Goal: Obtain resource: Download file/media

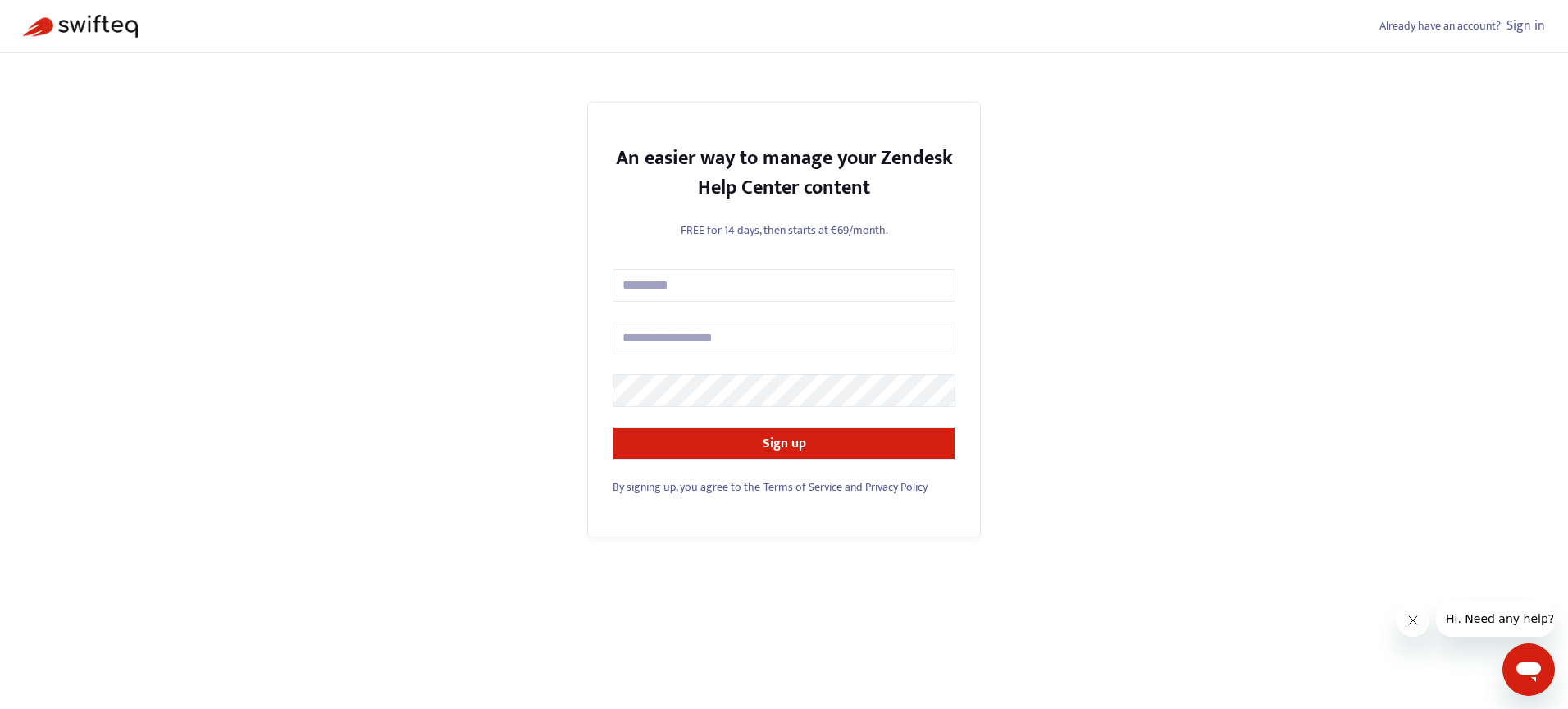
click at [1534, 23] on link "Sign in" at bounding box center [1526, 26] width 38 height 22
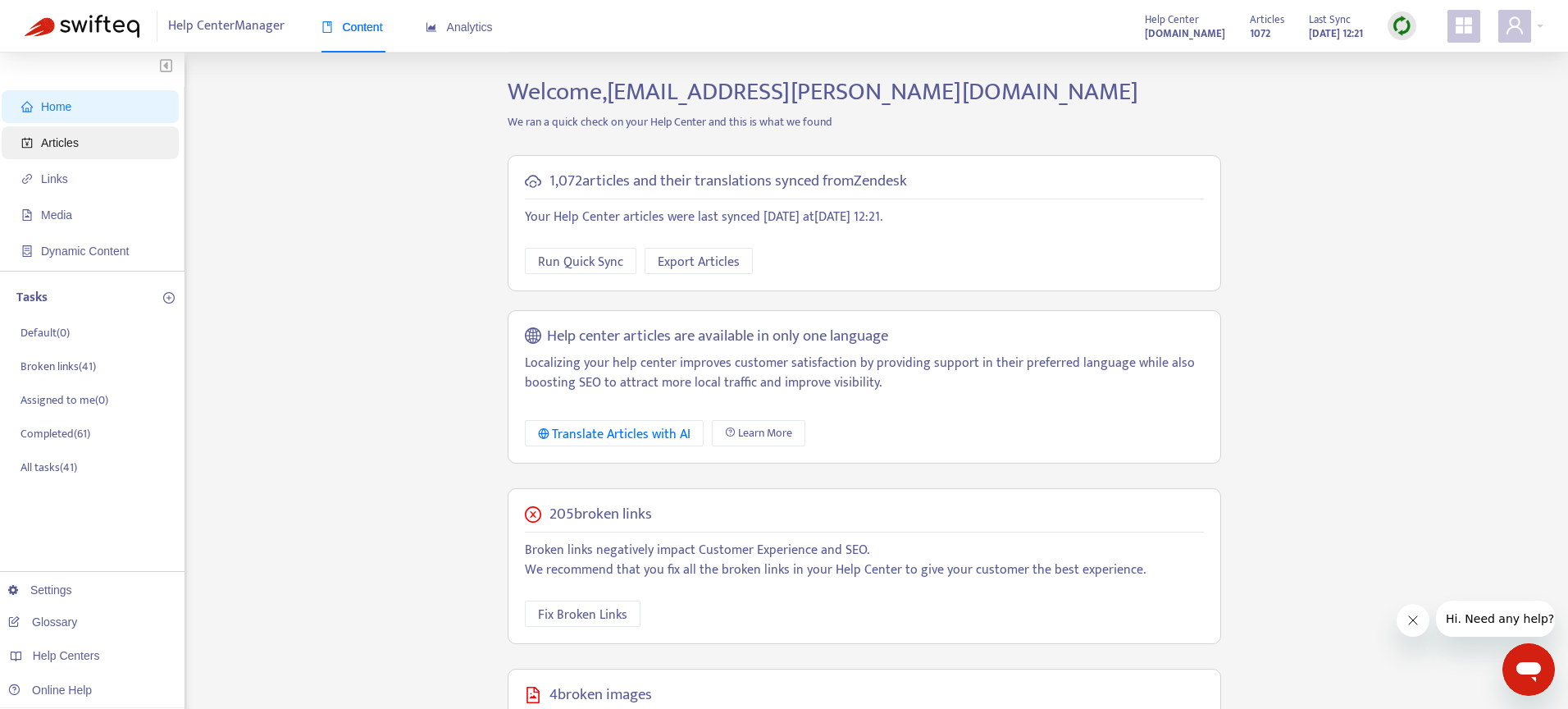
click at [105, 127] on span "Articles" at bounding box center [94, 142] width 145 height 32
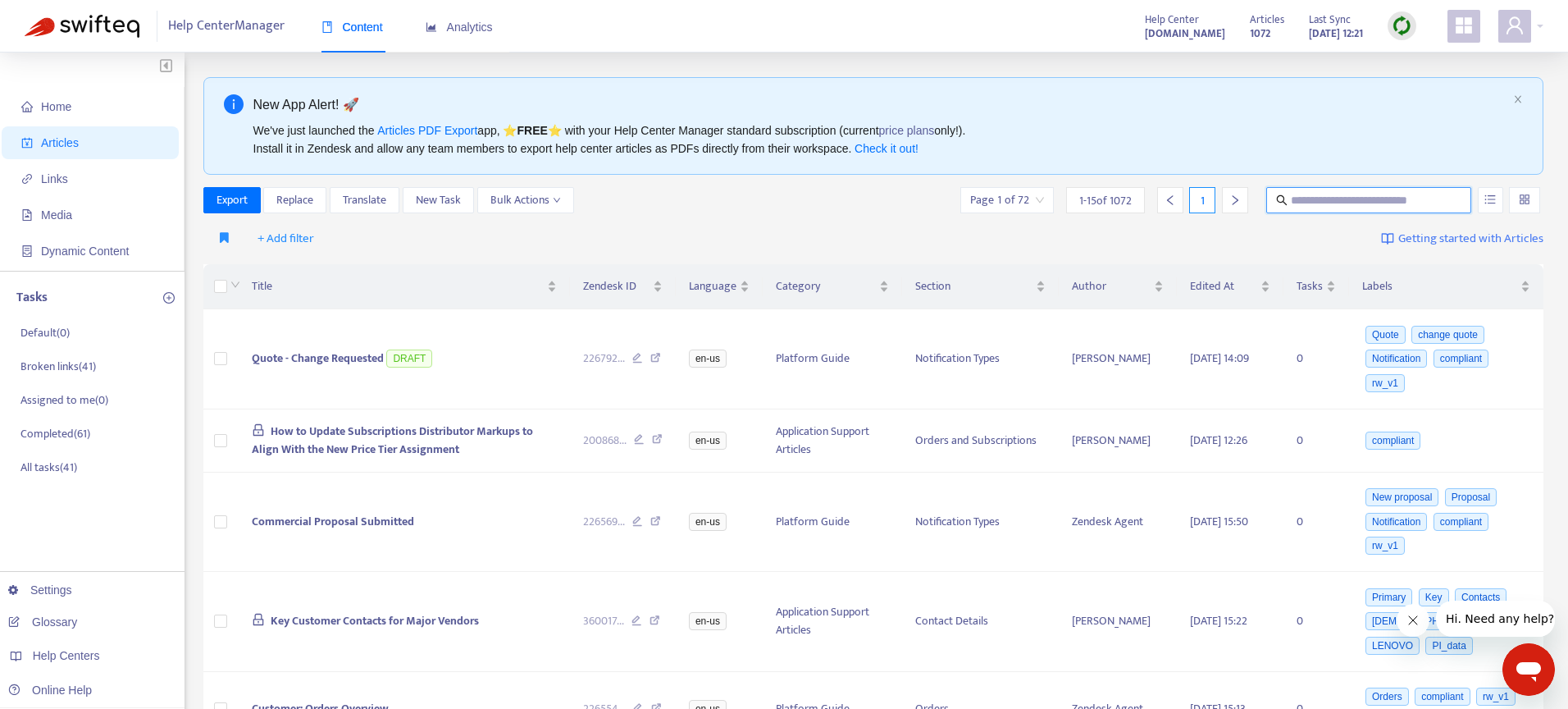
click at [1306, 194] on input "text" at bounding box center [1370, 200] width 158 height 18
paste input "**********"
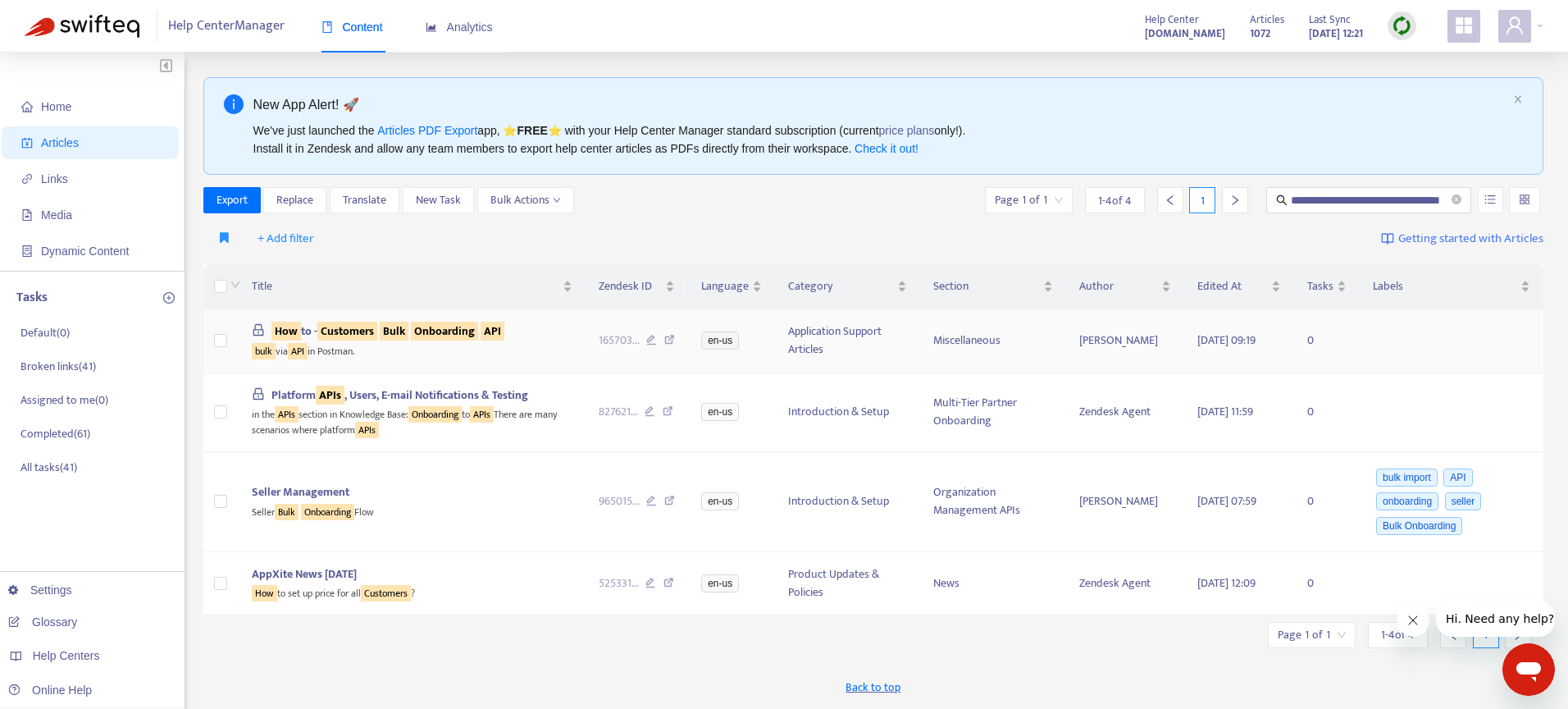
click at [455, 341] on div "bulk via API in Postman." at bounding box center [412, 350] width 320 height 19
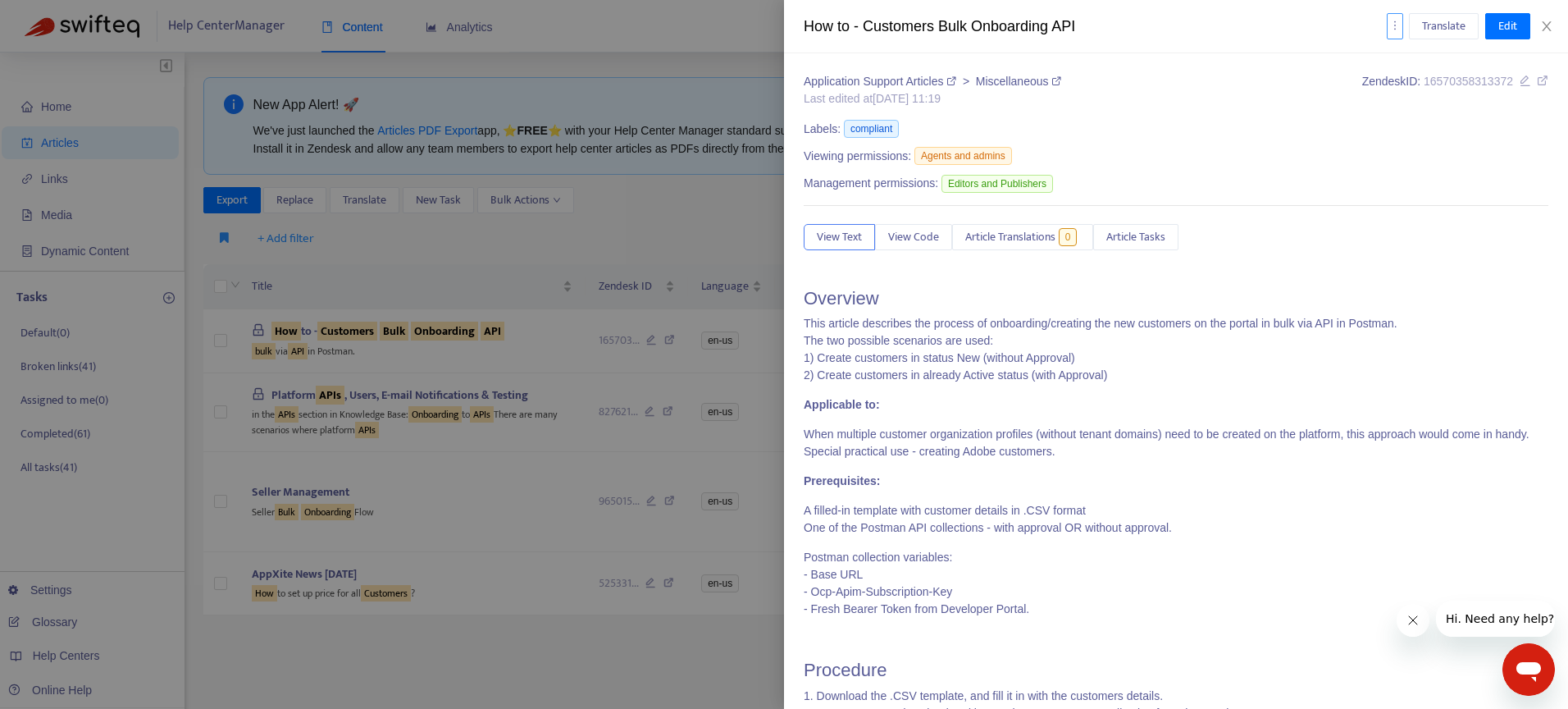
click at [1402, 28] on div "Translate Edit" at bounding box center [1459, 26] width 144 height 27
click at [1396, 30] on icon "more" at bounding box center [1396, 26] width 12 height 12
click at [1410, 107] on span "Export" at bounding box center [1415, 110] width 32 height 19
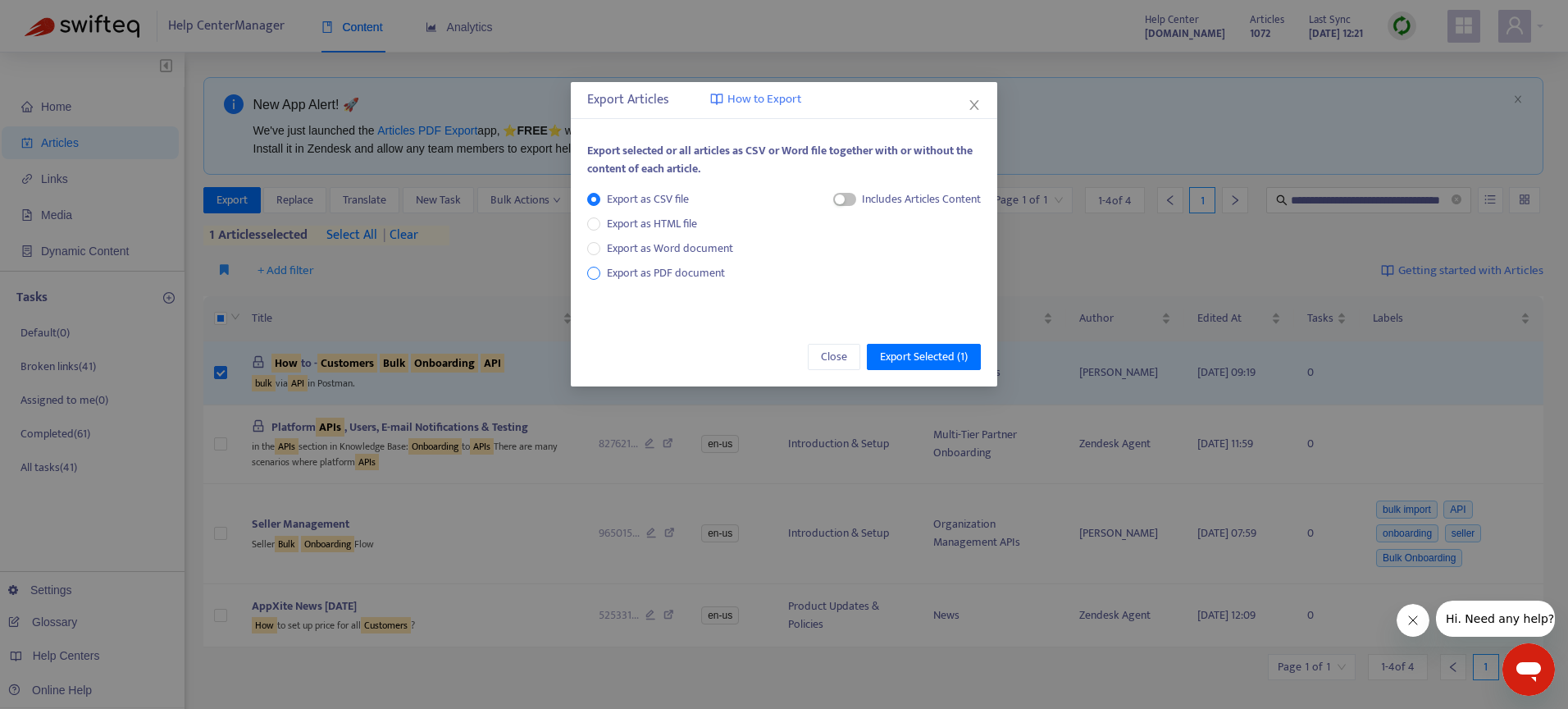
click at [622, 276] on span "Export as PDF document" at bounding box center [666, 272] width 118 height 19
click at [929, 358] on span "Export Selected ( 1 )" at bounding box center [924, 356] width 88 height 18
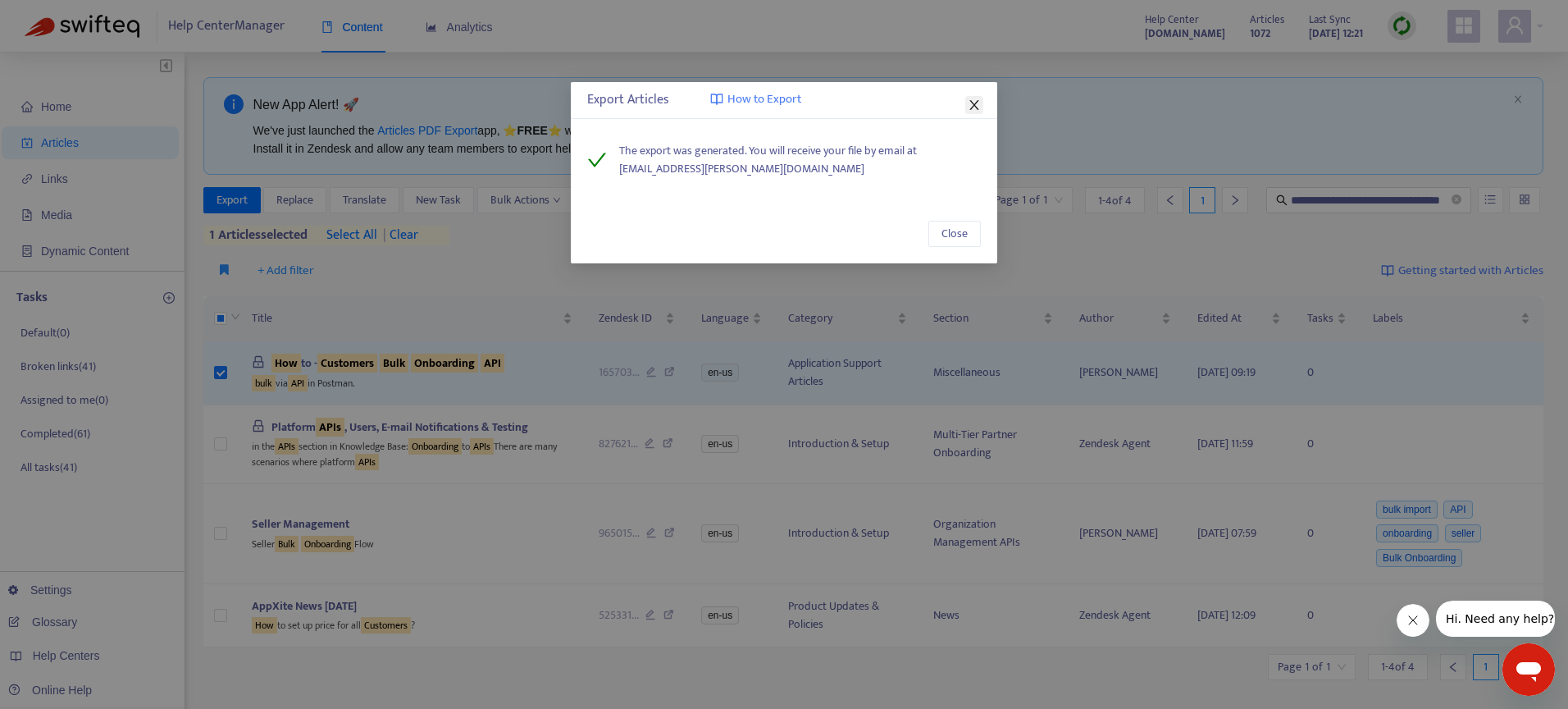
click at [974, 102] on icon "close" at bounding box center [974, 104] width 13 height 13
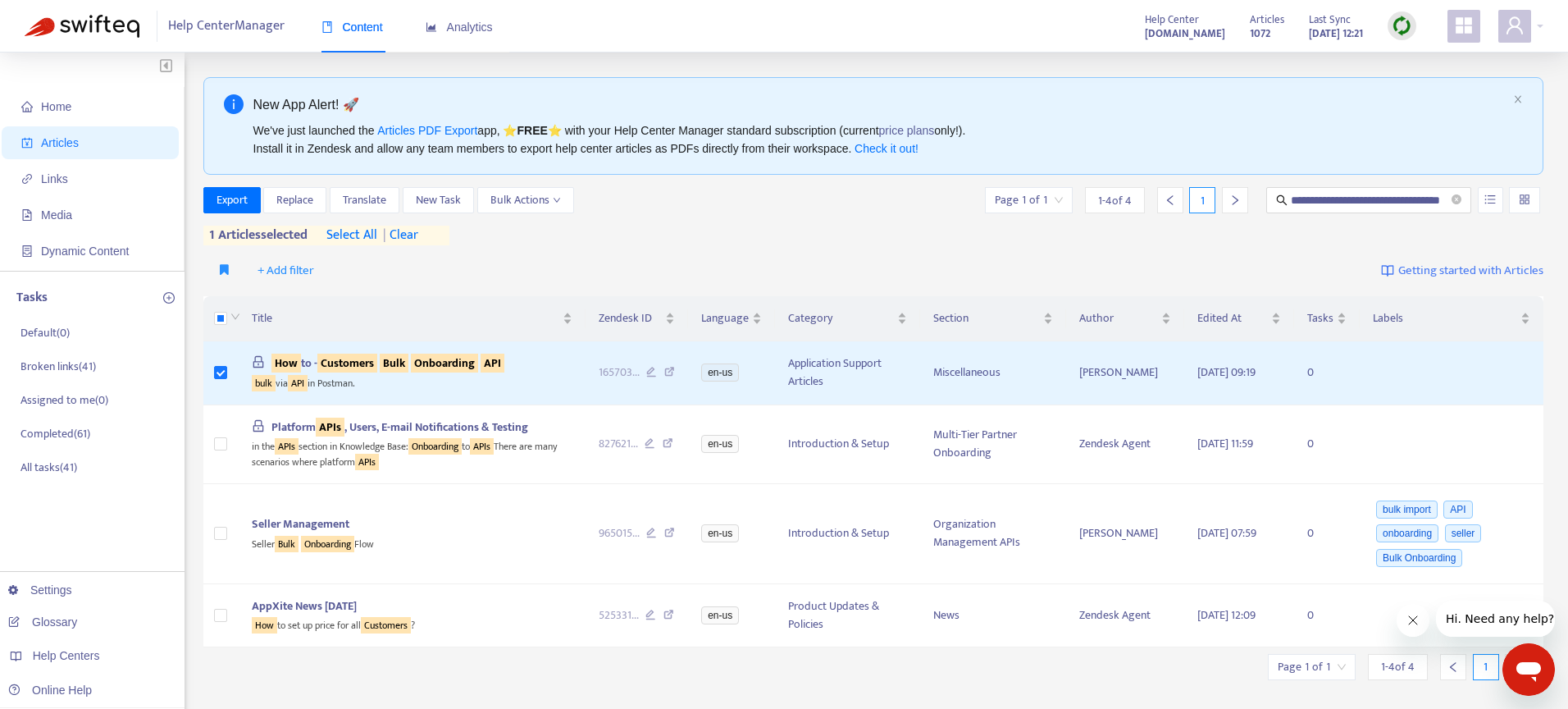
scroll to position [0, 62]
drag, startPoint x: 1631, startPoint y: 175, endPoint x: 1725, endPoint y: 152, distance: 96.8
click at [1568, 152] on html "**********" at bounding box center [784, 518] width 1568 height 1037
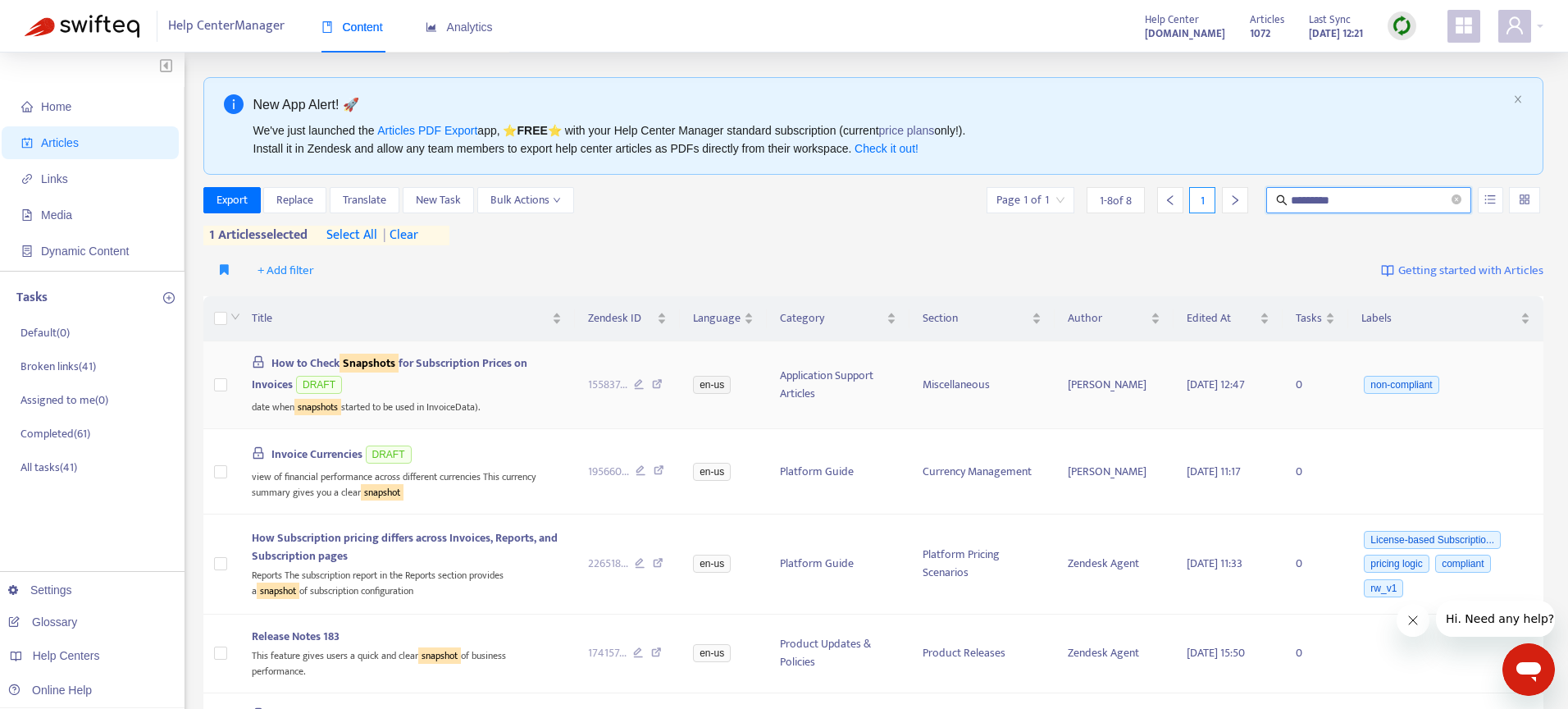
click at [477, 366] on span "How to Check Snapshots for Subscription Prices on Invoices" at bounding box center [390, 373] width 276 height 40
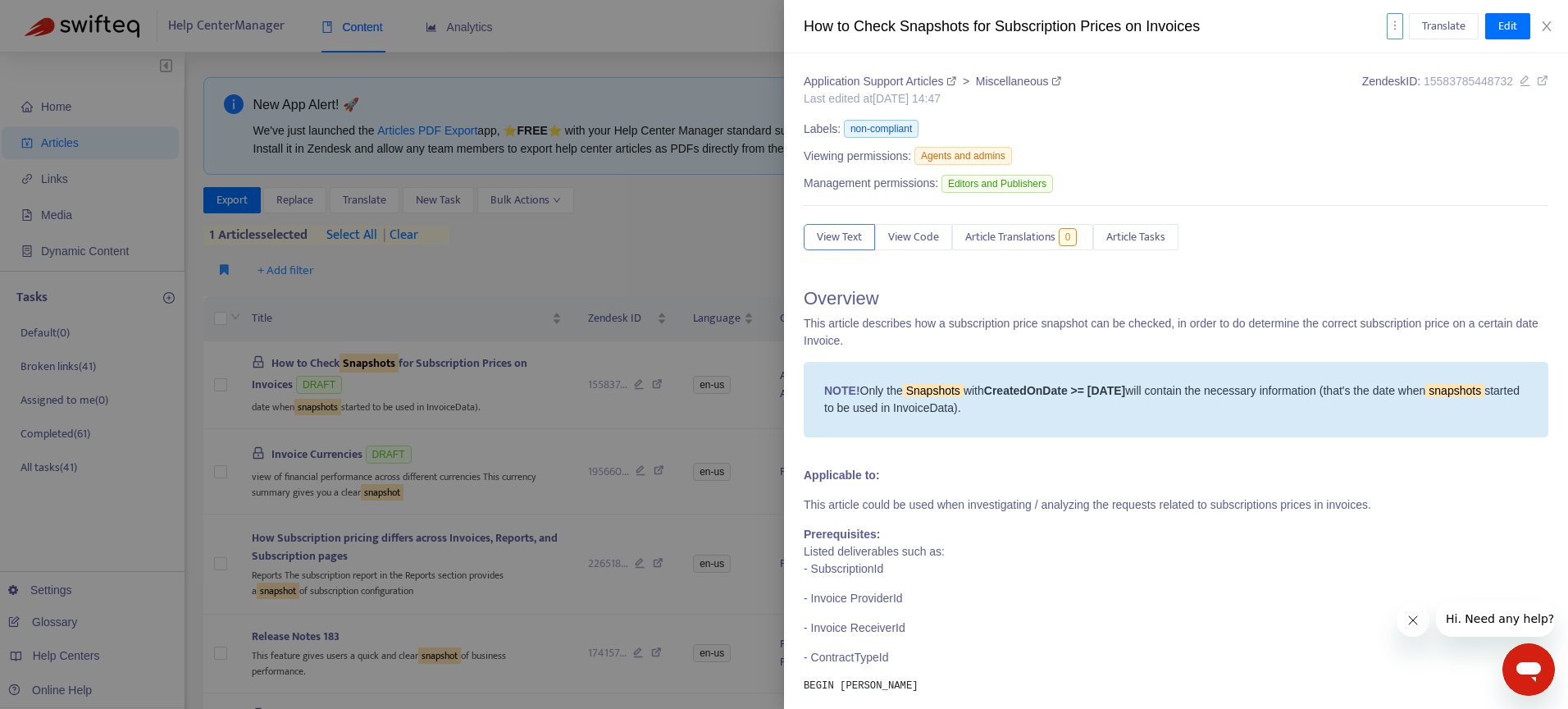
click at [1400, 27] on button "button" at bounding box center [1395, 26] width 17 height 27
click at [1409, 105] on span "Export" at bounding box center [1415, 110] width 32 height 19
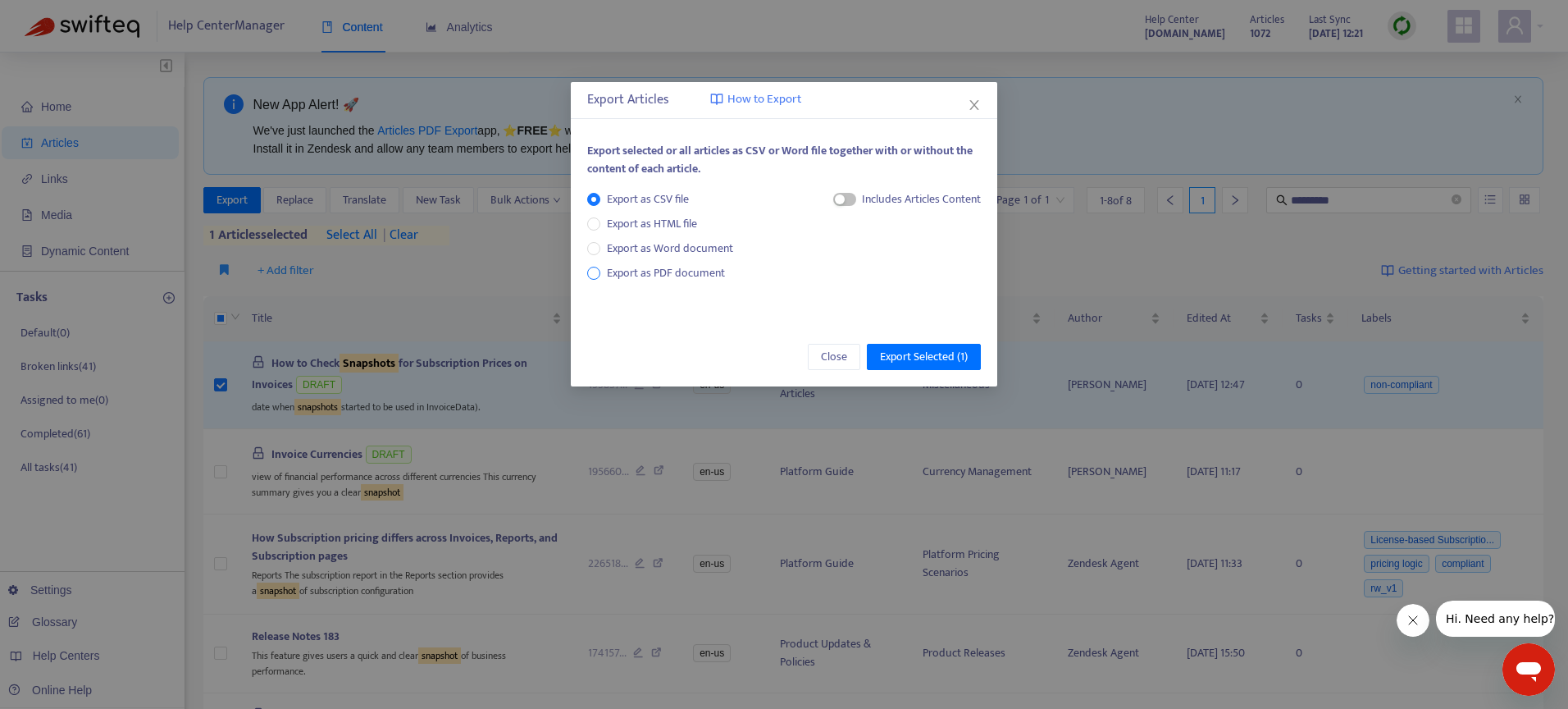
click at [642, 273] on span "Export as PDF document" at bounding box center [666, 272] width 118 height 19
click at [898, 351] on span "Export Selected ( 1 )" at bounding box center [924, 356] width 88 height 18
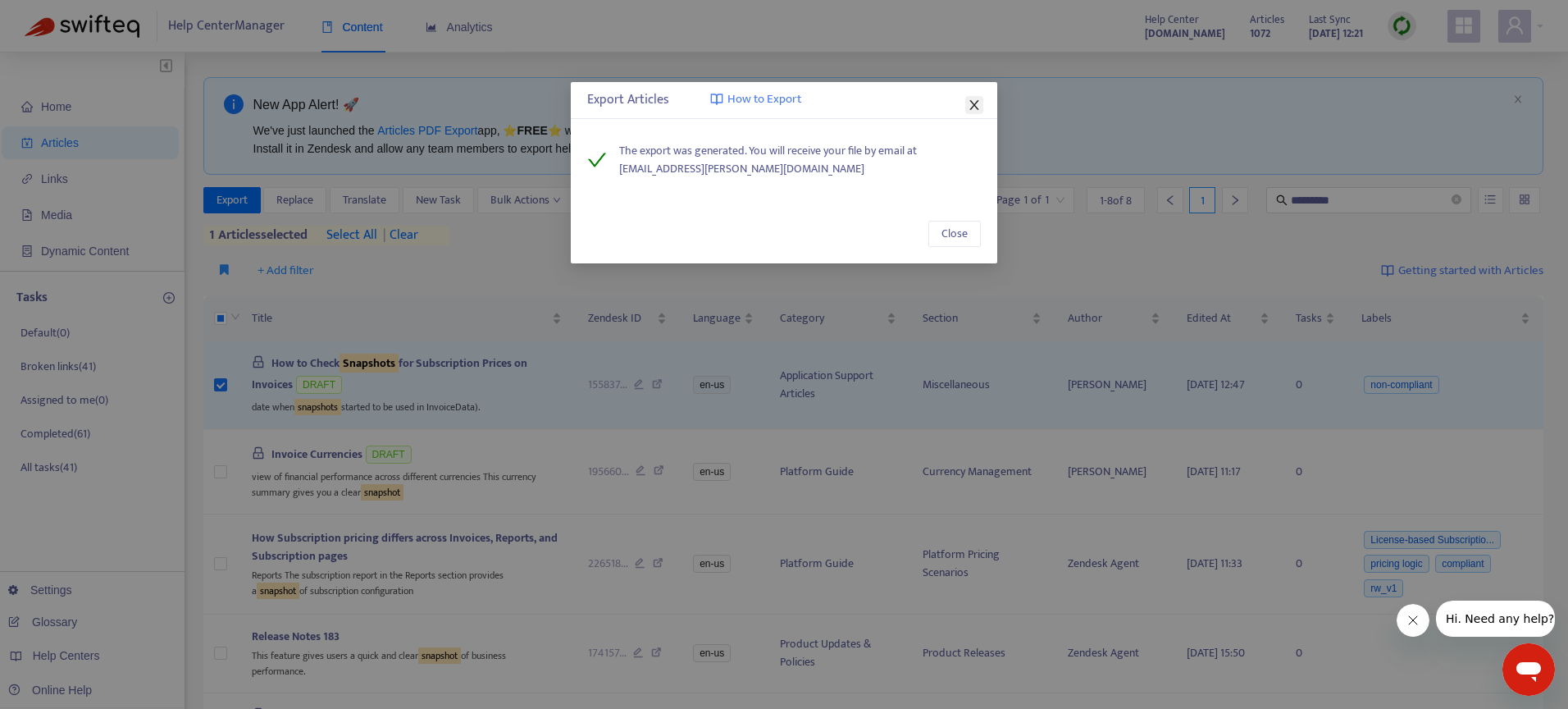
click at [971, 99] on icon "close" at bounding box center [974, 104] width 13 height 13
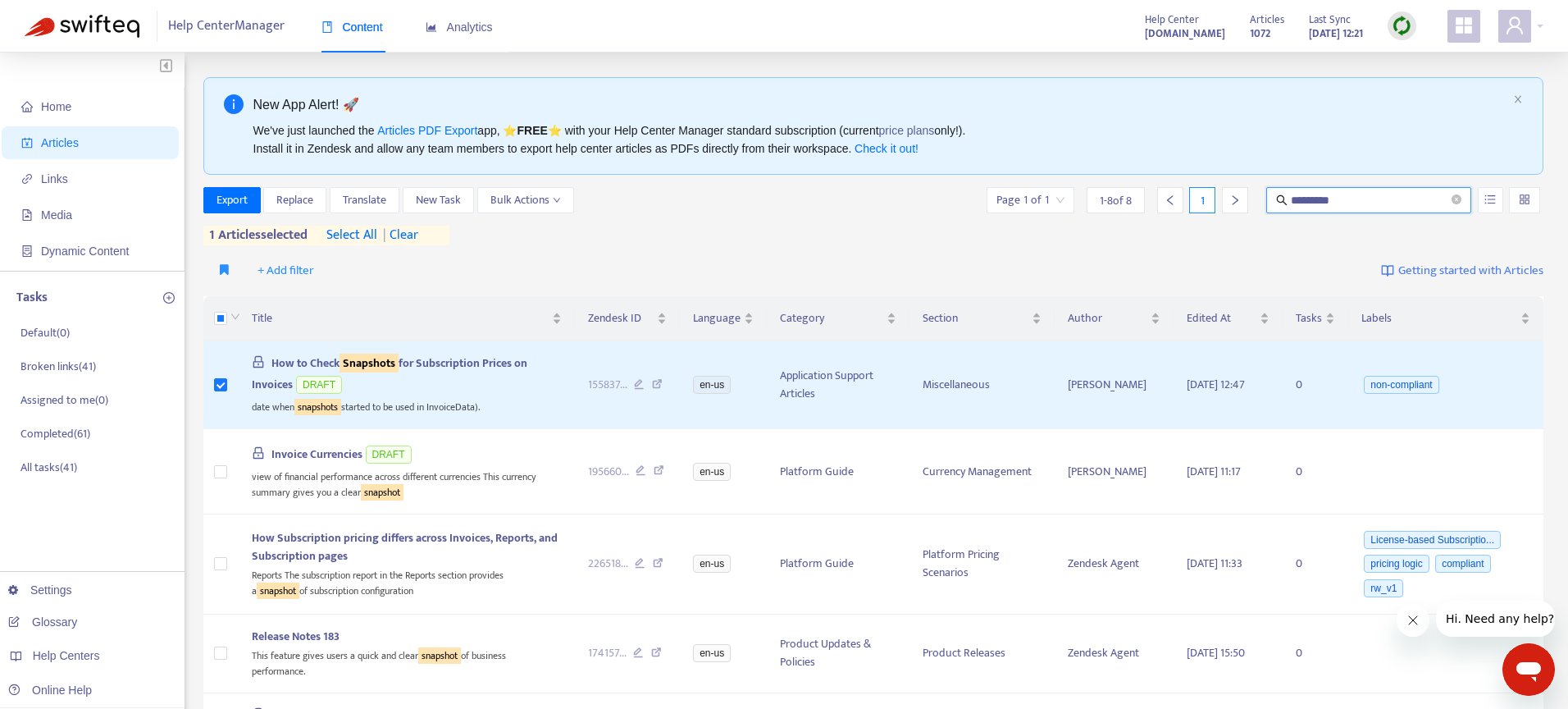
drag, startPoint x: 1365, startPoint y: 195, endPoint x: 986, endPoint y: 179, distance: 379.3
click at [1323, 195] on input "*********" at bounding box center [1370, 200] width 158 height 18
click at [986, 179] on div "New App Alert! 🚀 We've just launched the Articles PDF Export app, ⭐ FREE ⭐️ wit…" at bounding box center [875, 644] width 1341 height 1135
paste input "**********"
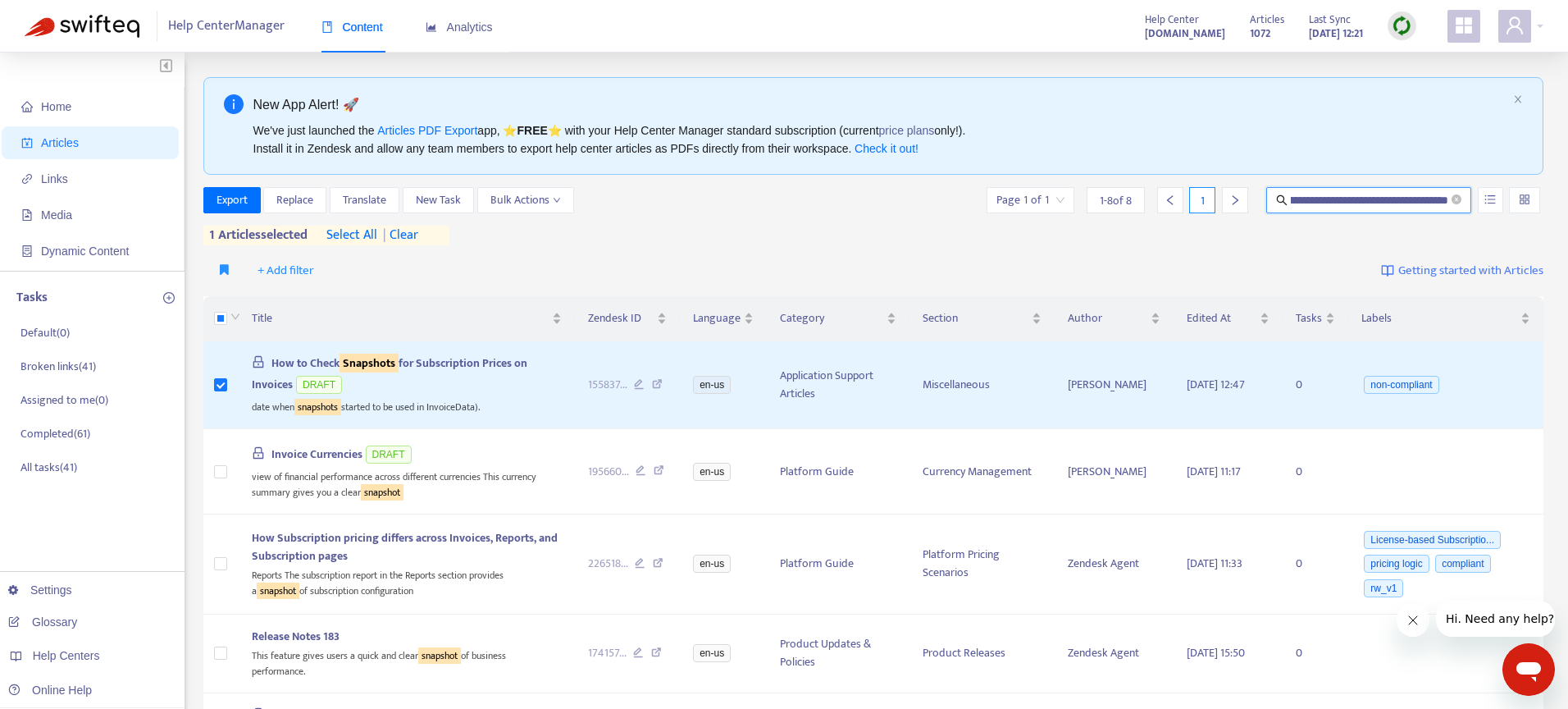
type input "**********"
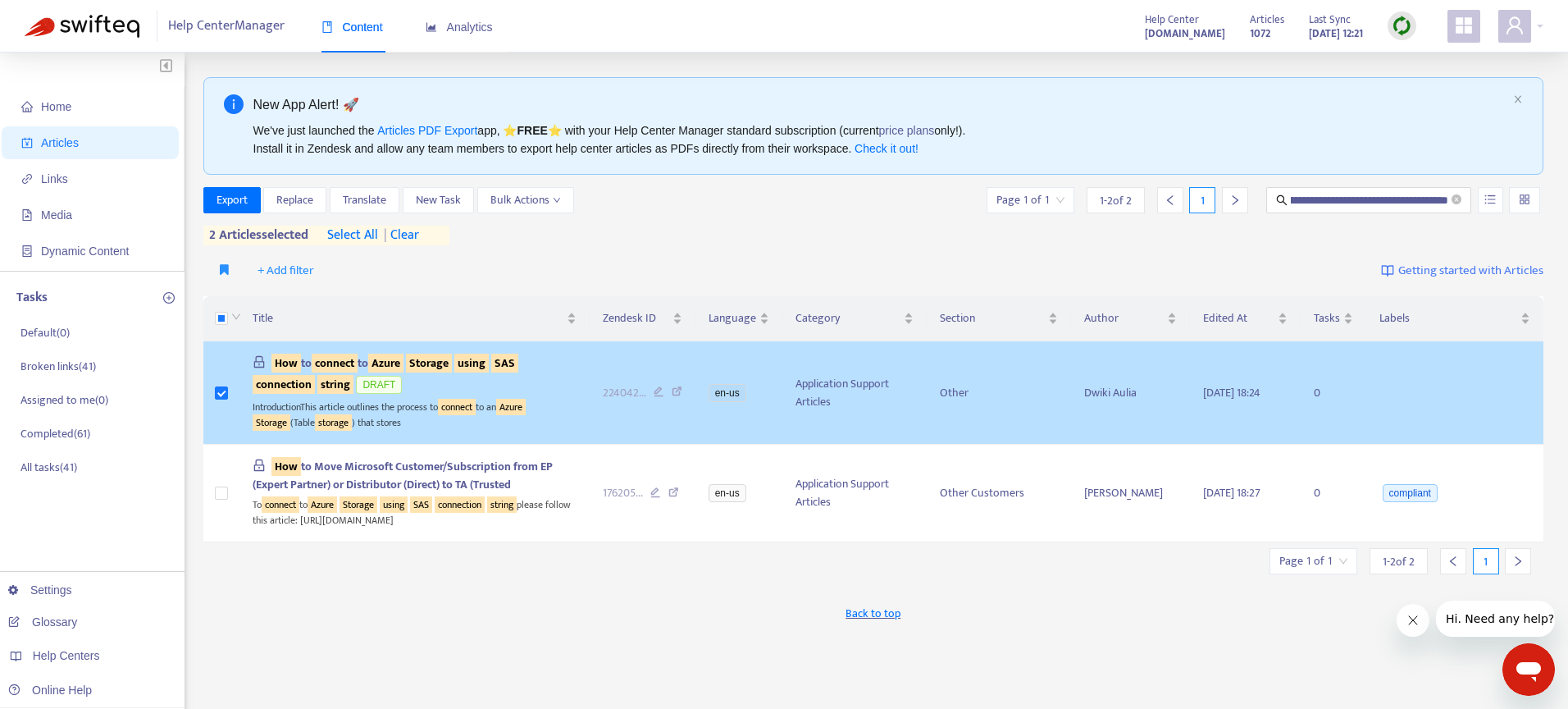
scroll to position [0, 0]
drag, startPoint x: 416, startPoint y: 236, endPoint x: 221, endPoint y: 350, distance: 225.9
click at [416, 236] on span "| clear" at bounding box center [399, 235] width 41 height 20
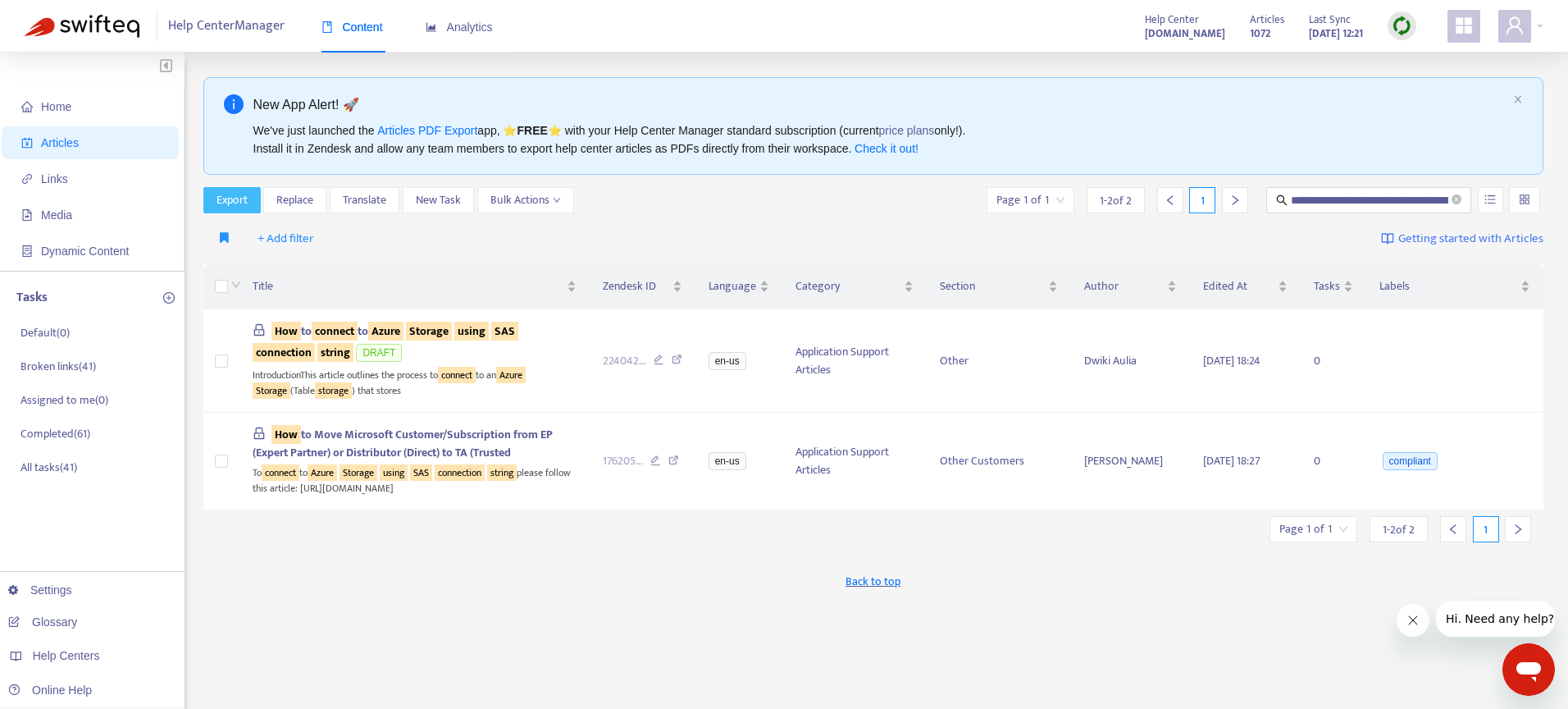
click at [238, 199] on span "Export" at bounding box center [232, 200] width 32 height 18
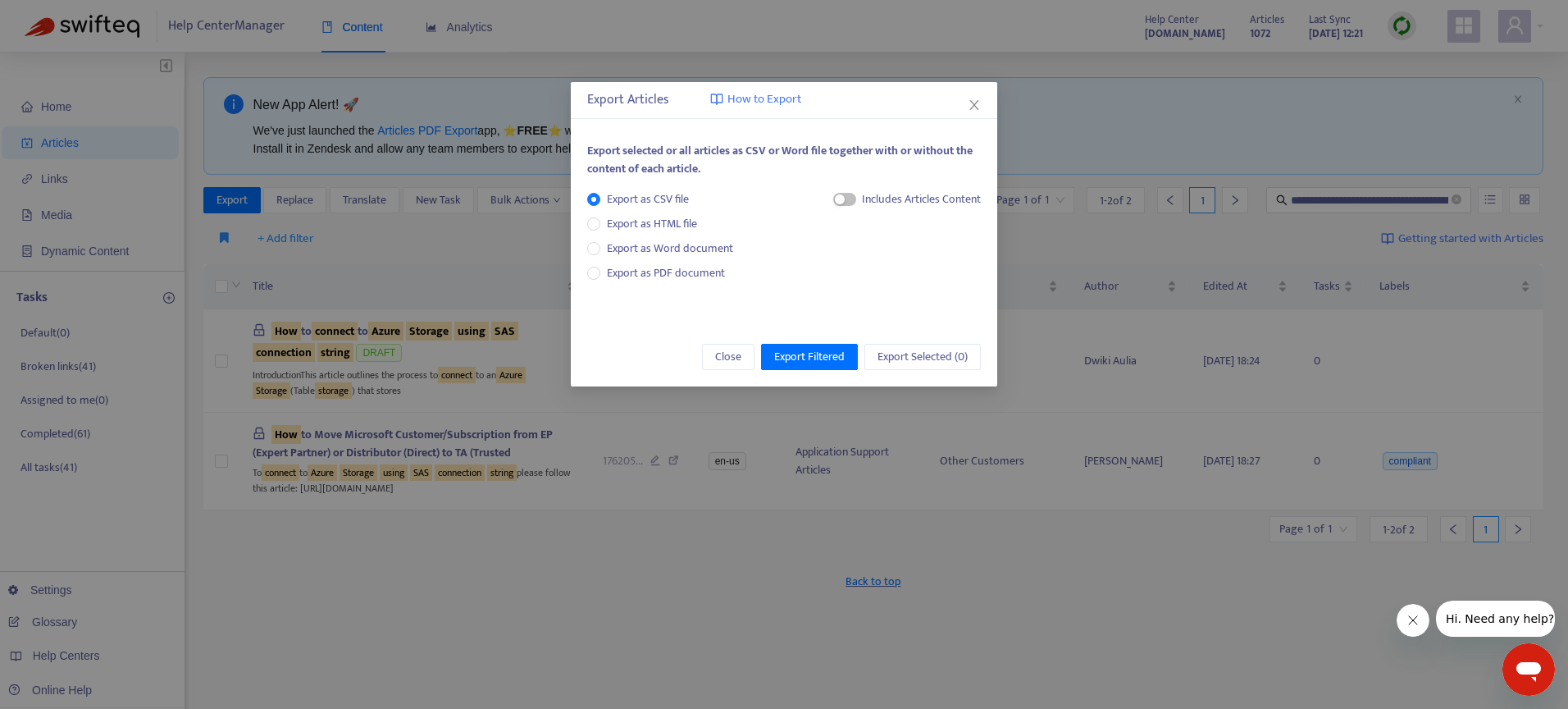
click at [653, 278] on span "Export as PDF document" at bounding box center [666, 272] width 118 height 19
click at [626, 274] on span "Export as PDF document" at bounding box center [666, 272] width 118 height 19
click at [803, 348] on span "Export Filtered" at bounding box center [810, 356] width 71 height 18
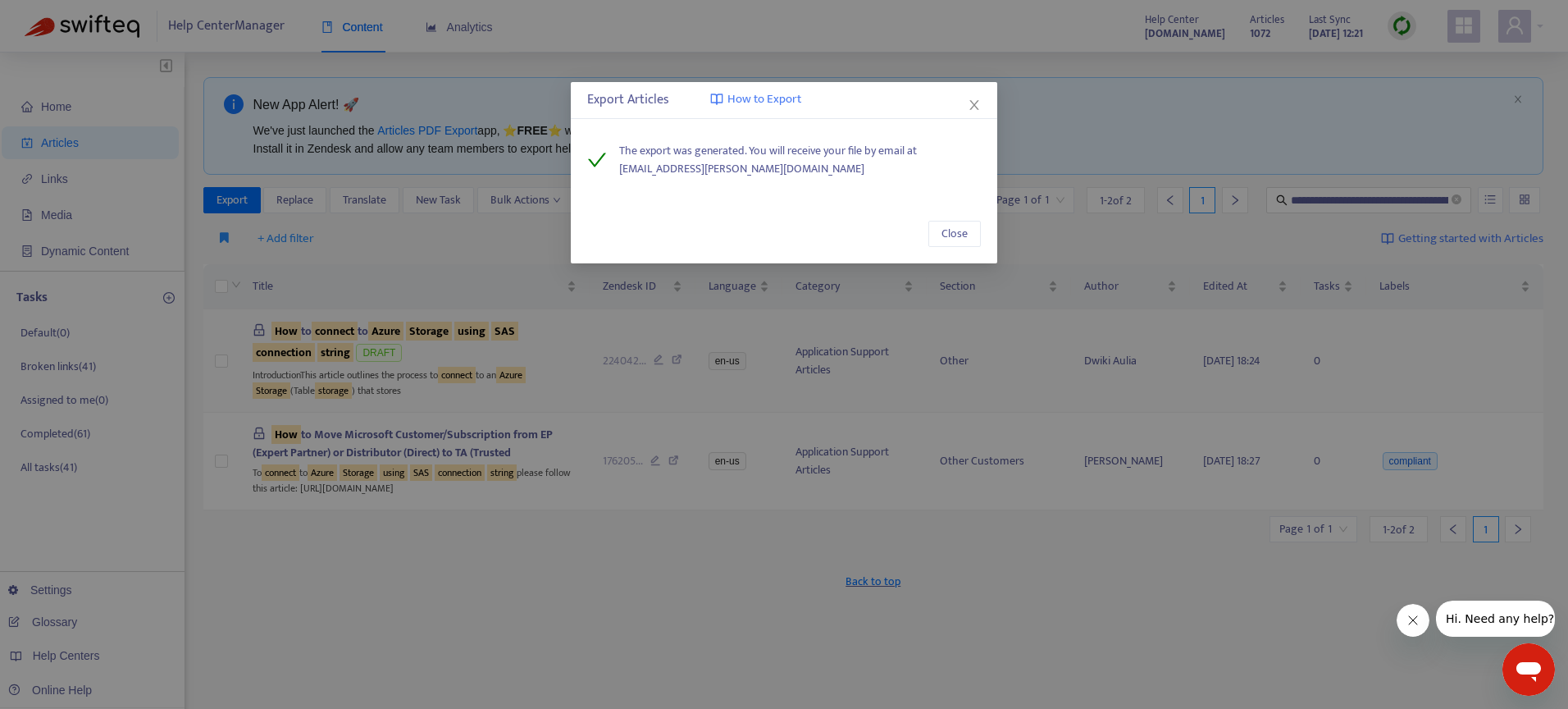
drag, startPoint x: 970, startPoint y: 108, endPoint x: 240, endPoint y: 357, distance: 771.3
click at [972, 108] on icon "close" at bounding box center [974, 104] width 13 height 13
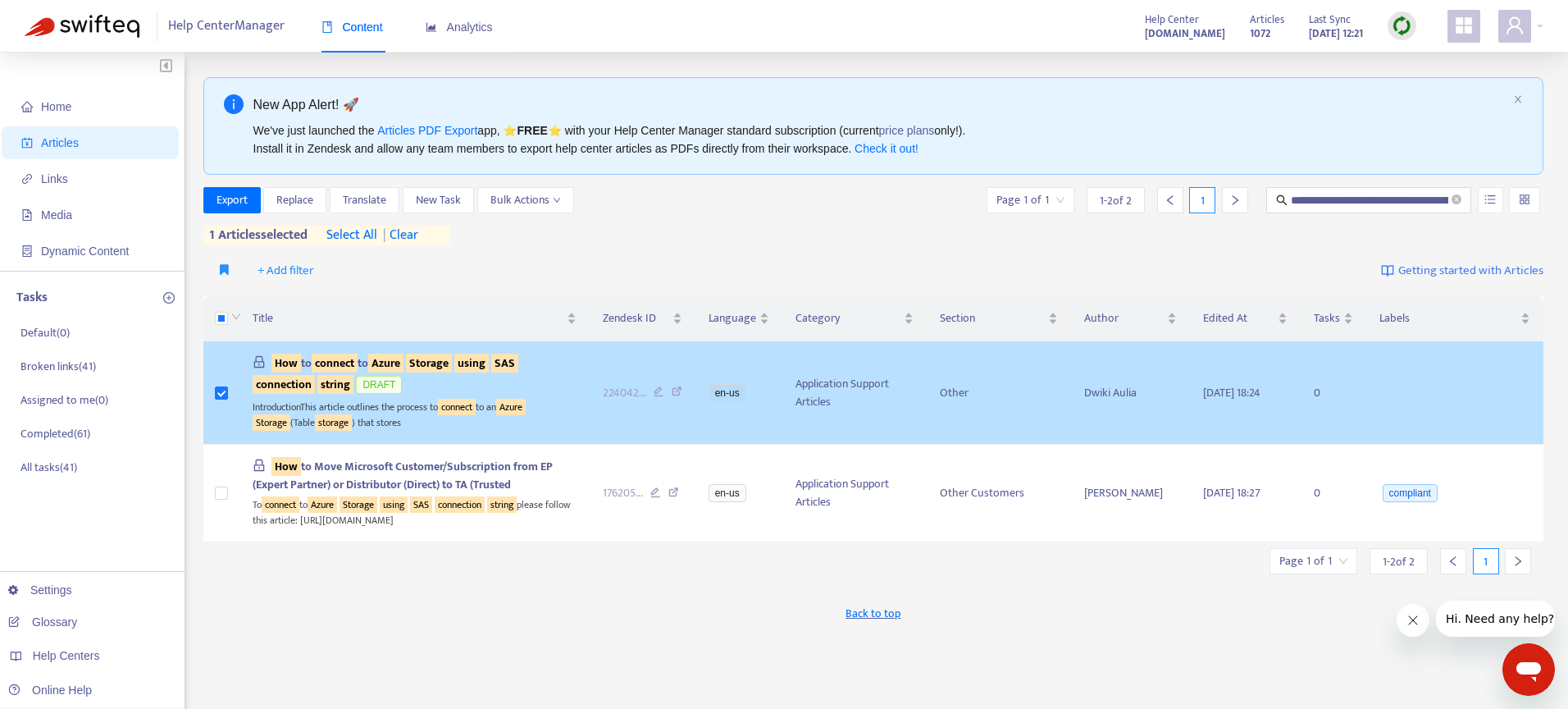
drag, startPoint x: 231, startPoint y: 392, endPoint x: 228, endPoint y: 210, distance: 182.0
click at [231, 392] on td at bounding box center [222, 392] width 36 height 103
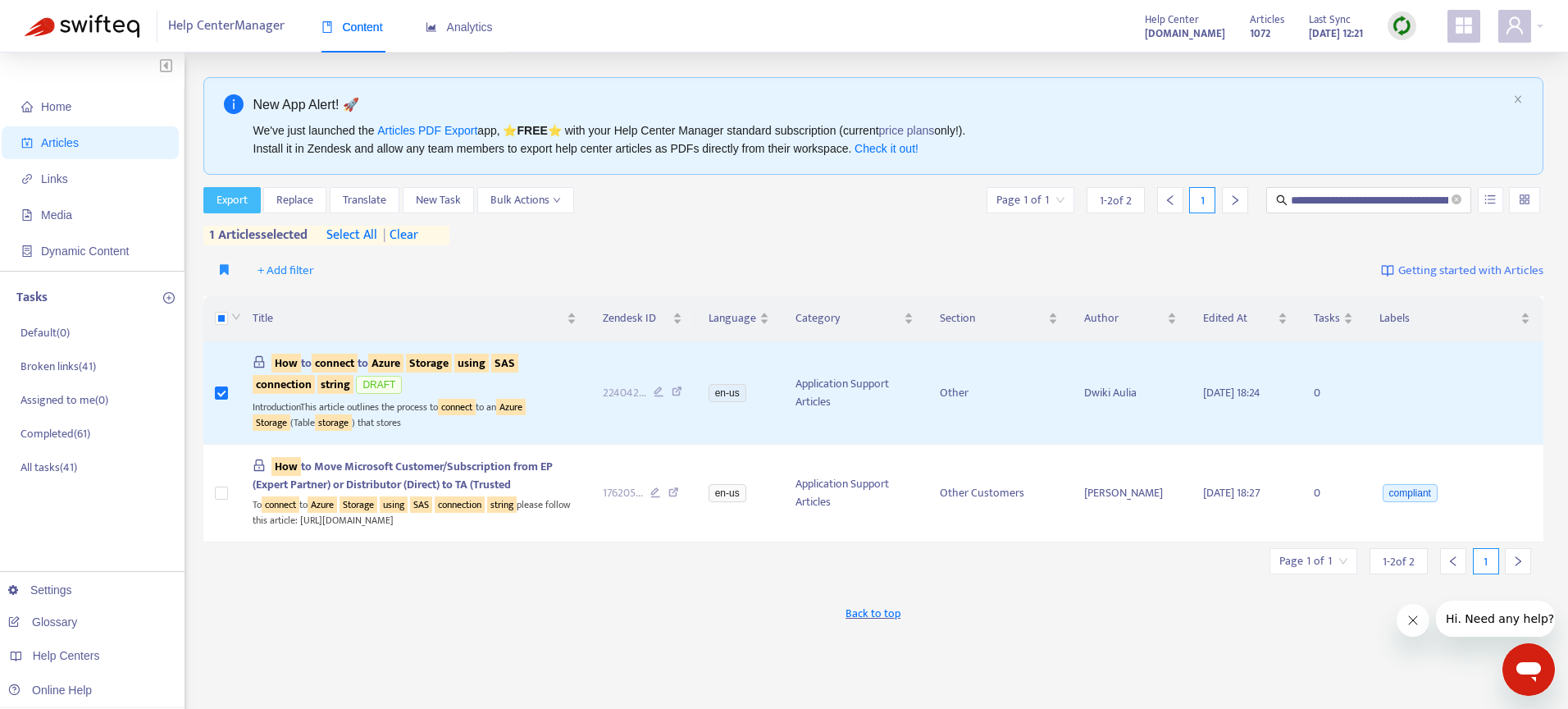
click at [234, 202] on span "Export" at bounding box center [232, 200] width 32 height 18
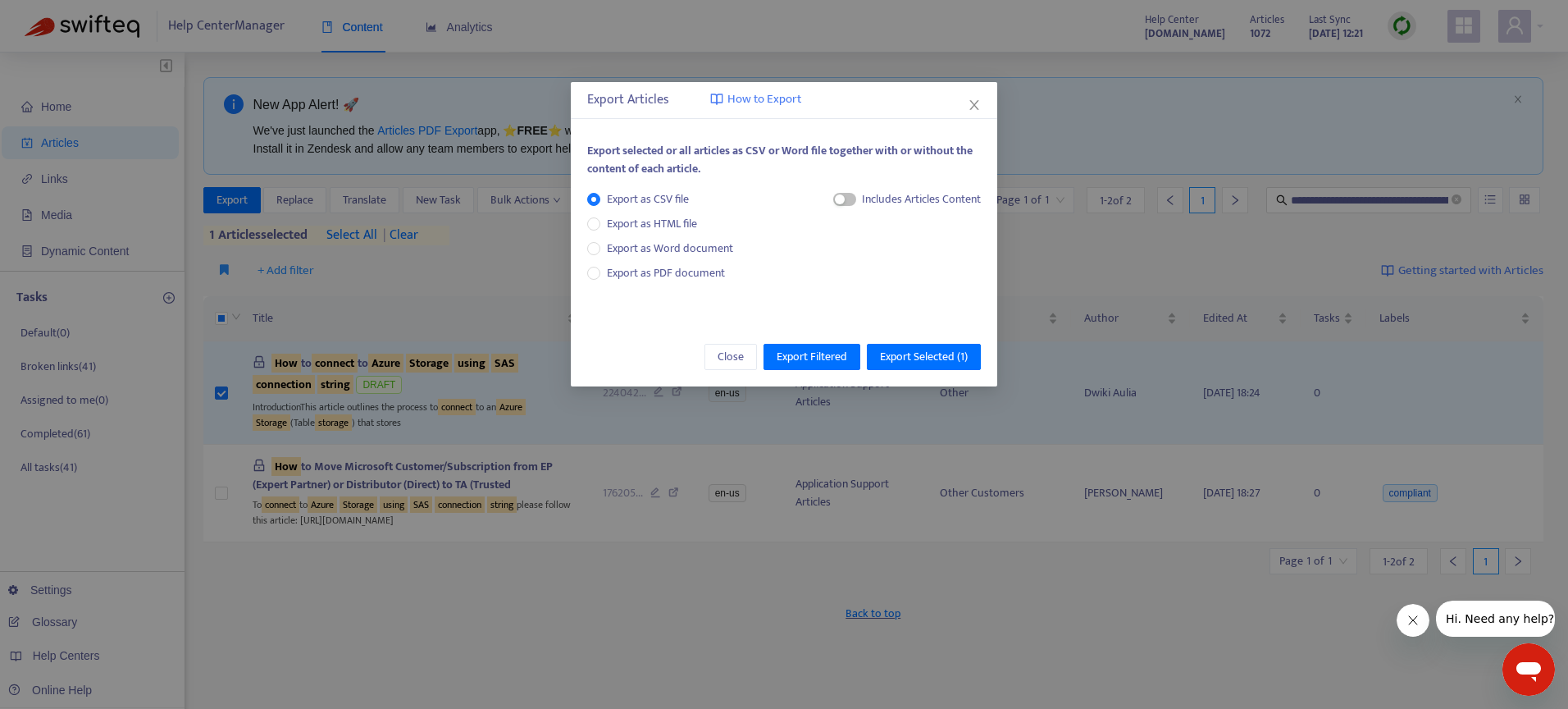
click at [664, 269] on body "**********" at bounding box center [784, 518] width 1568 height 1037
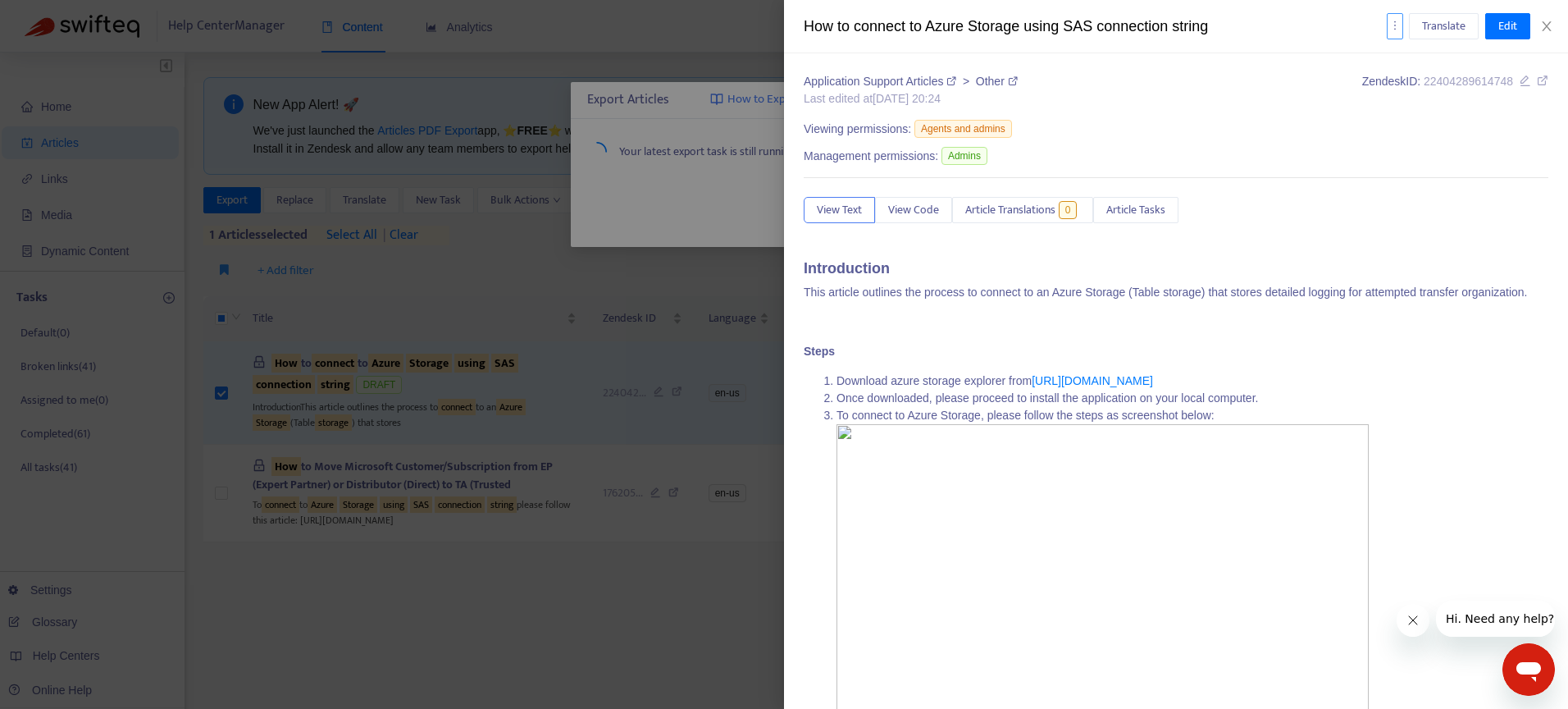
click at [1397, 25] on icon "more" at bounding box center [1396, 26] width 12 height 12
drag, startPoint x: 1405, startPoint y: 110, endPoint x: 952, endPoint y: 165, distance: 456.3
click at [1405, 110] on span "Export" at bounding box center [1415, 110] width 32 height 19
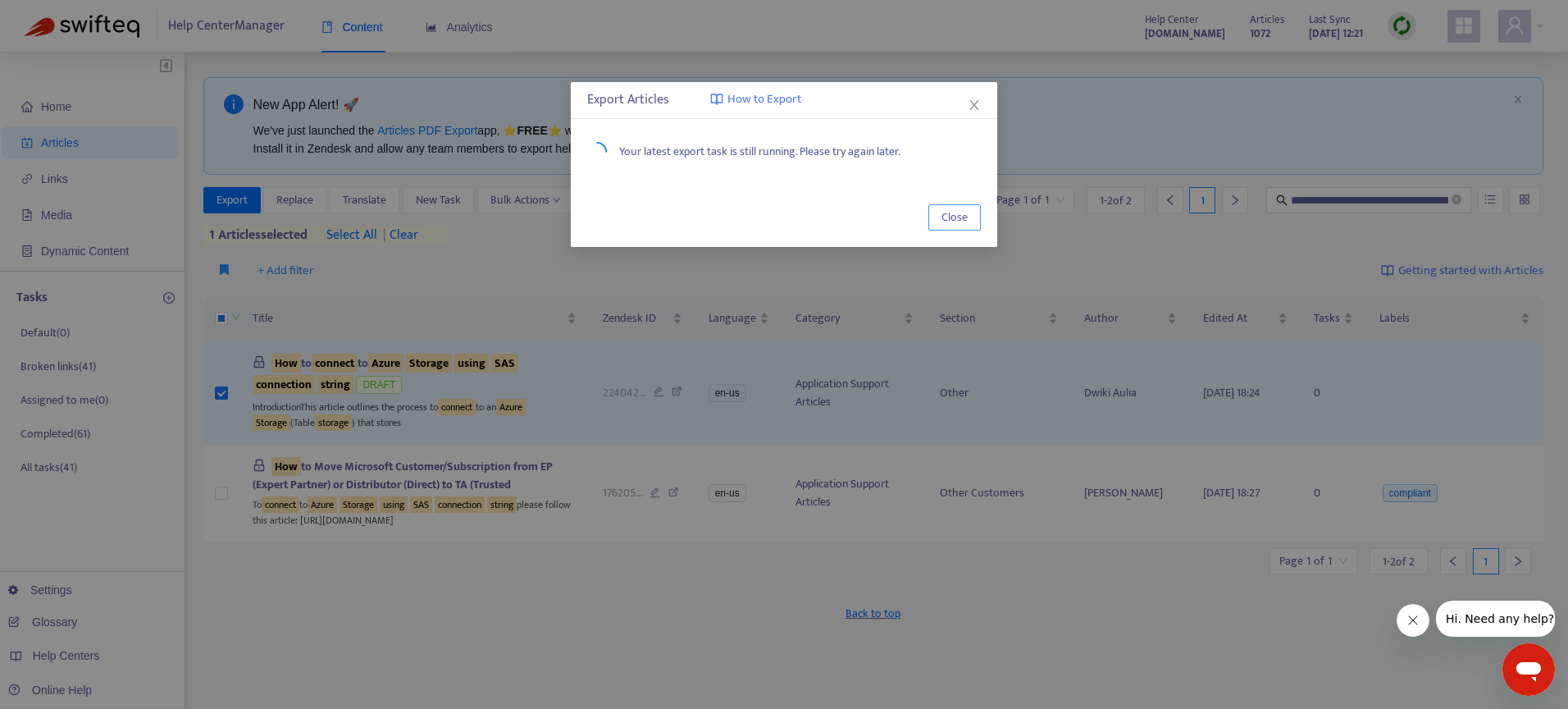
click at [966, 217] on span "Close" at bounding box center [954, 218] width 27 height 18
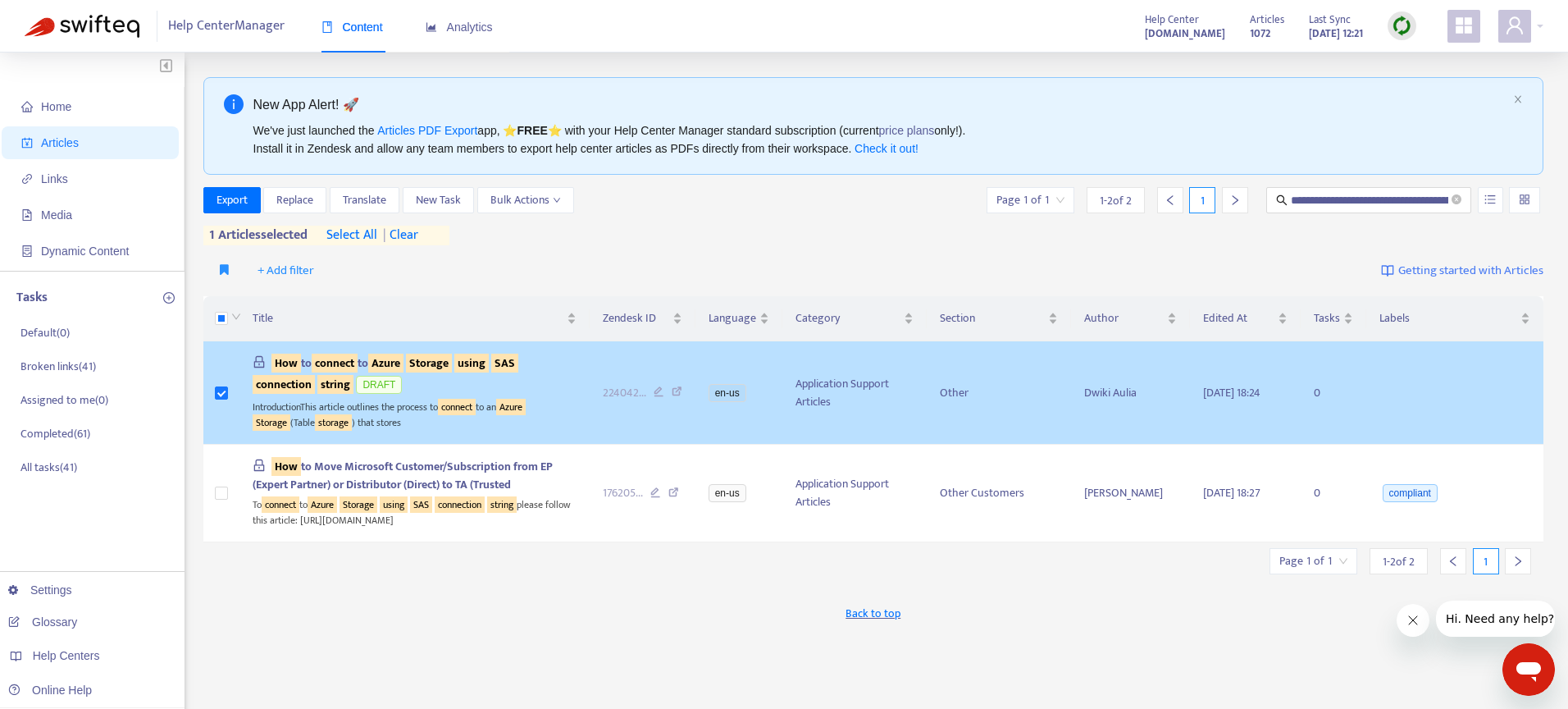
drag, startPoint x: 418, startPoint y: 236, endPoint x: 234, endPoint y: 355, distance: 219.1
click at [417, 236] on span "| clear" at bounding box center [398, 235] width 41 height 20
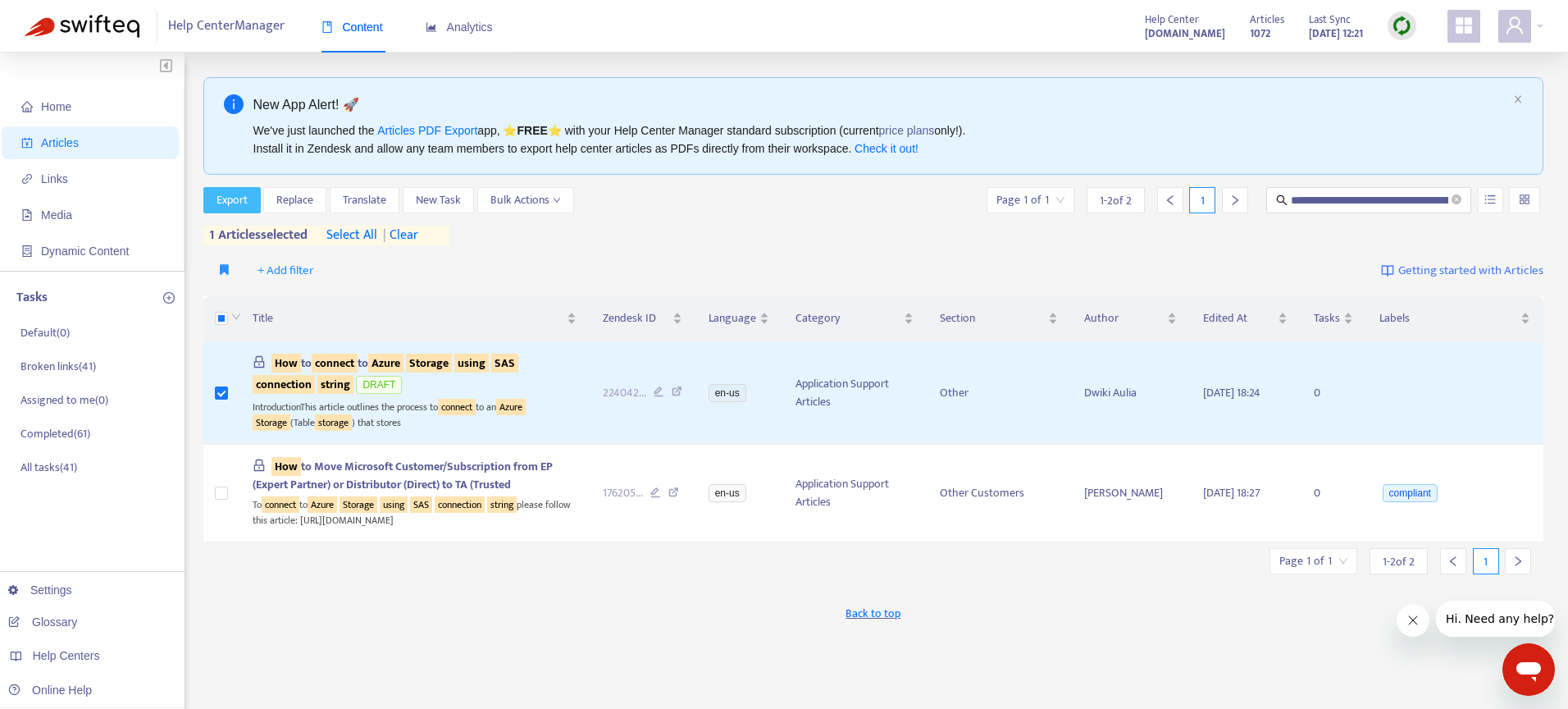
click at [248, 207] on span "Export" at bounding box center [232, 200] width 32 height 18
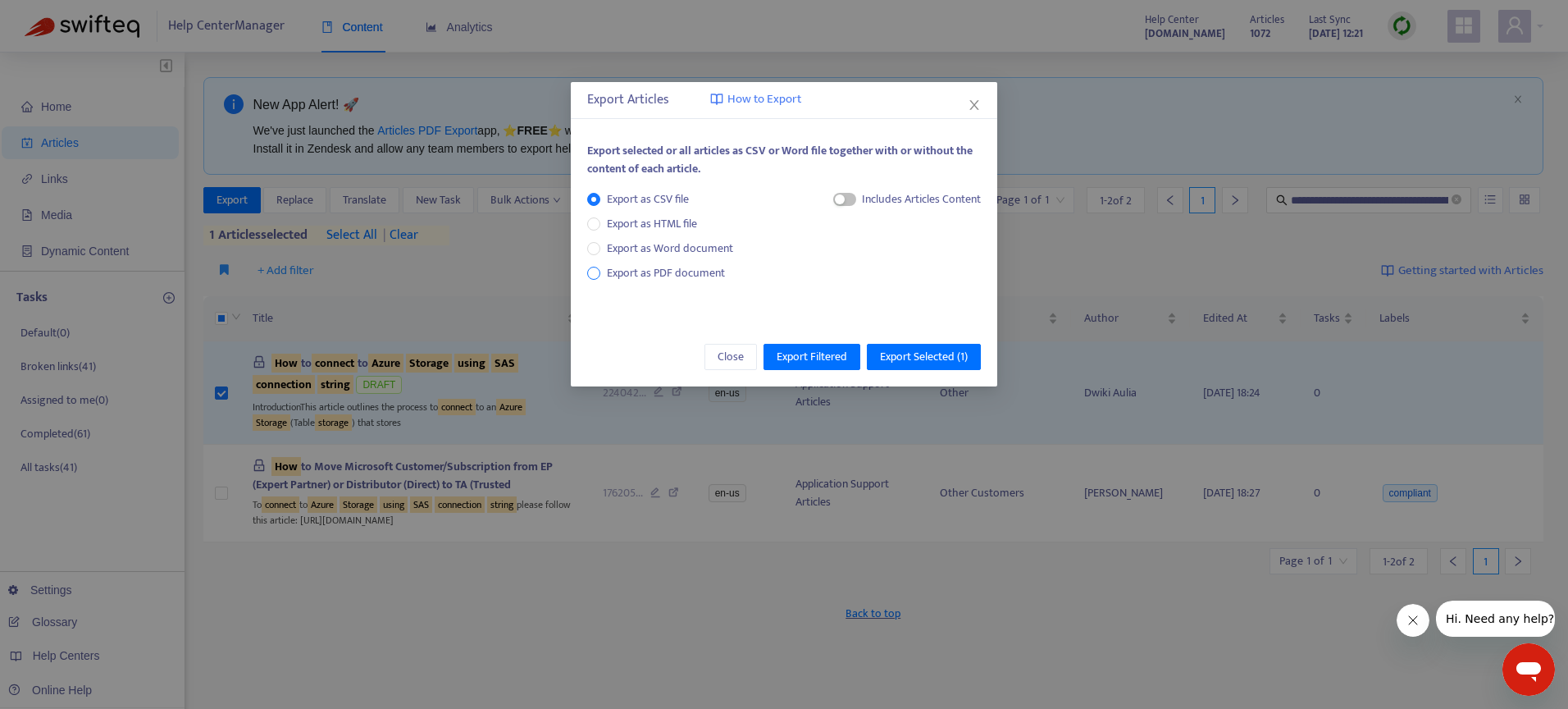
click at [673, 272] on span "Export as PDF document" at bounding box center [666, 272] width 118 height 19
click at [905, 352] on span "Export Selected ( 1 )" at bounding box center [924, 356] width 88 height 18
